Goal: Task Accomplishment & Management: Manage account settings

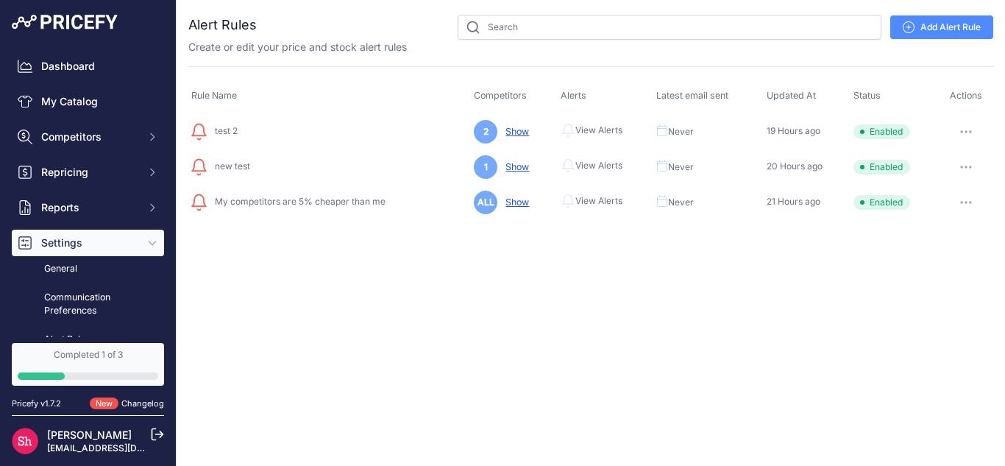
click at [961, 130] on icon "button" at bounding box center [966, 131] width 12 height 3
click at [936, 154] on link "Edit" at bounding box center [943, 163] width 94 height 24
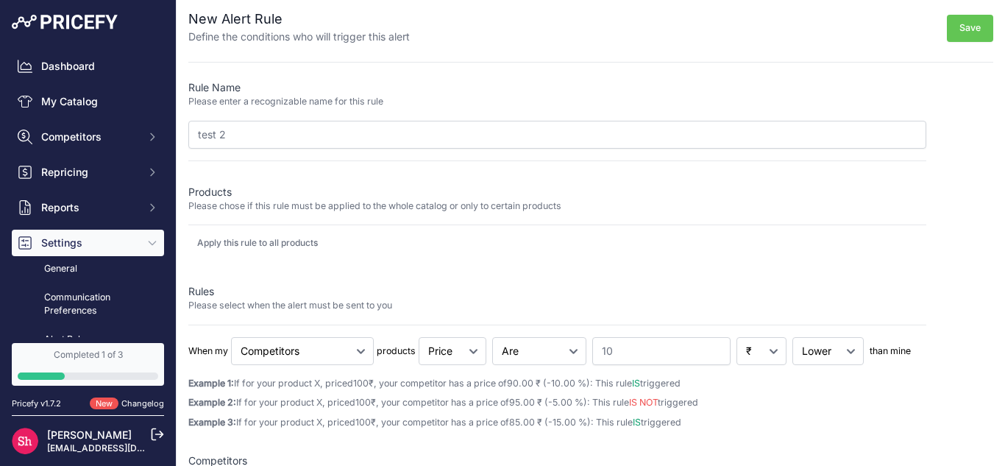
scroll to position [8, 0]
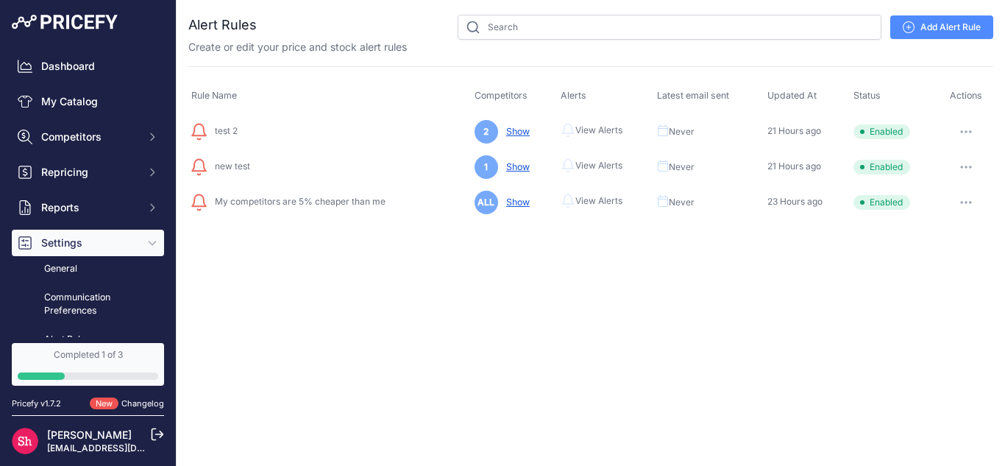
click at [966, 131] on icon "button" at bounding box center [965, 131] width 1 height 1
click at [513, 135] on link "Show" at bounding box center [514, 131] width 29 height 11
click at [972, 127] on button "button" at bounding box center [965, 131] width 29 height 21
